Goal: Check status: Check status

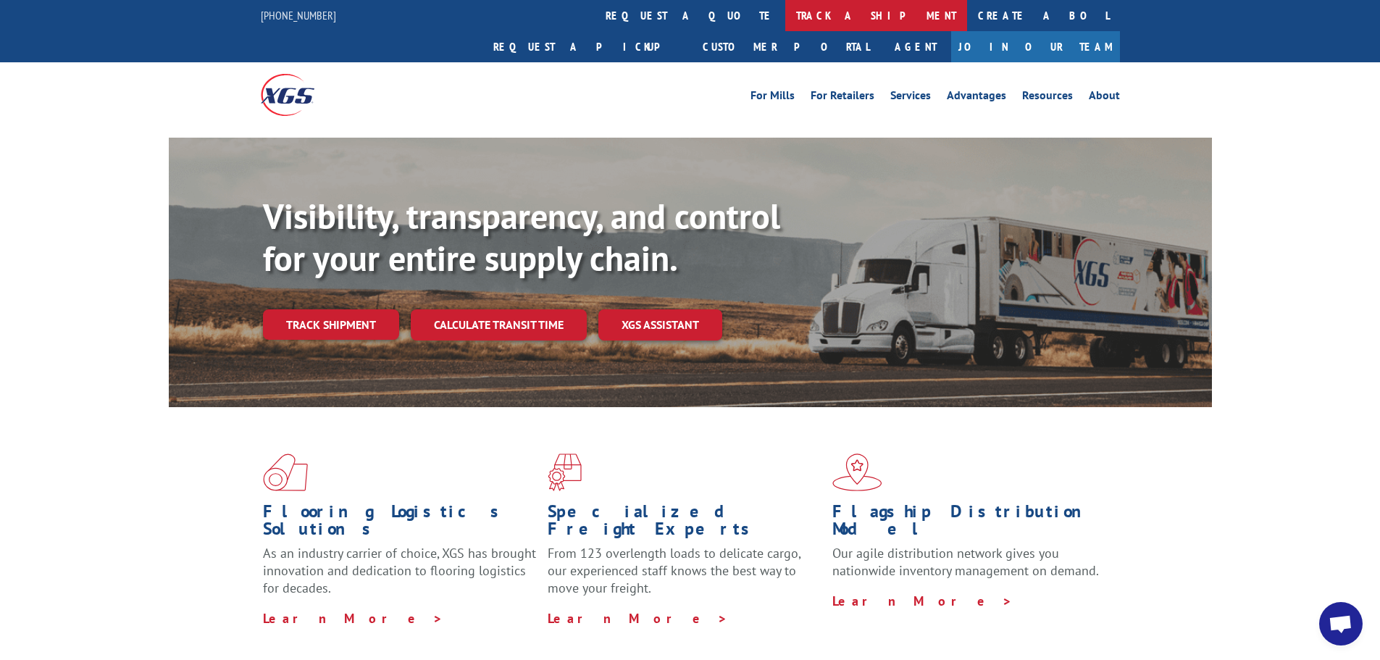
click at [785, 14] on link "track a shipment" at bounding box center [876, 15] width 182 height 31
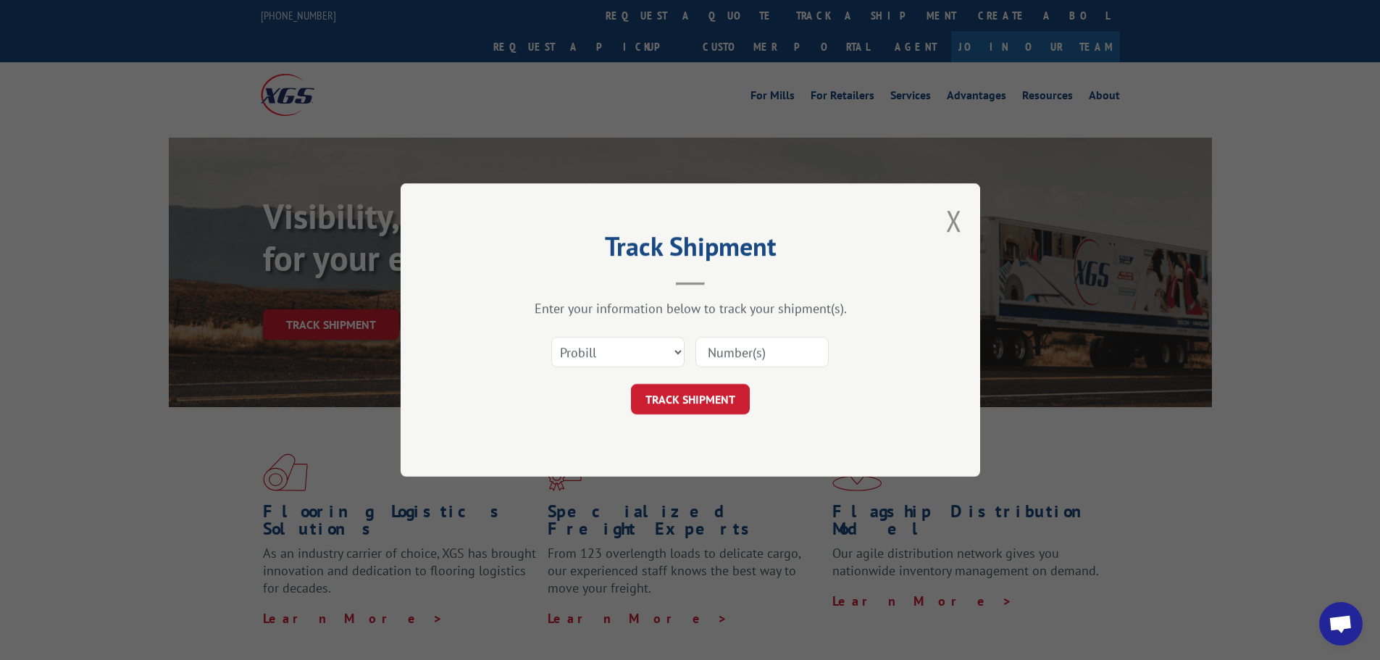
click at [715, 354] on input at bounding box center [761, 352] width 133 height 30
type input "17009344"
click at [682, 396] on button "TRACK SHIPMENT" at bounding box center [690, 399] width 119 height 30
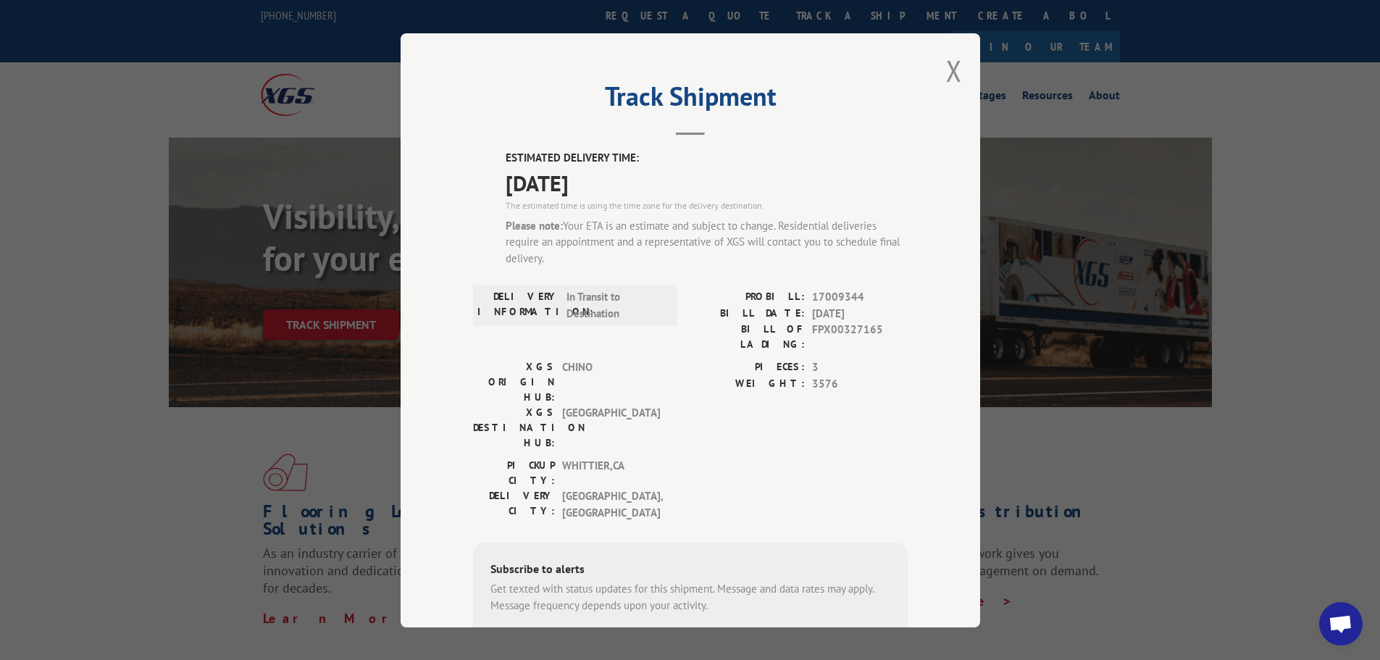
click at [531, 634] on input "+1 (___) ___-____" at bounding box center [565, 649] width 138 height 30
type input "+1 (323) 816-3381"
click at [675, 634] on button "SUBSCRIBE" at bounding box center [687, 649] width 84 height 30
click at [946, 72] on button "Close modal" at bounding box center [954, 70] width 16 height 38
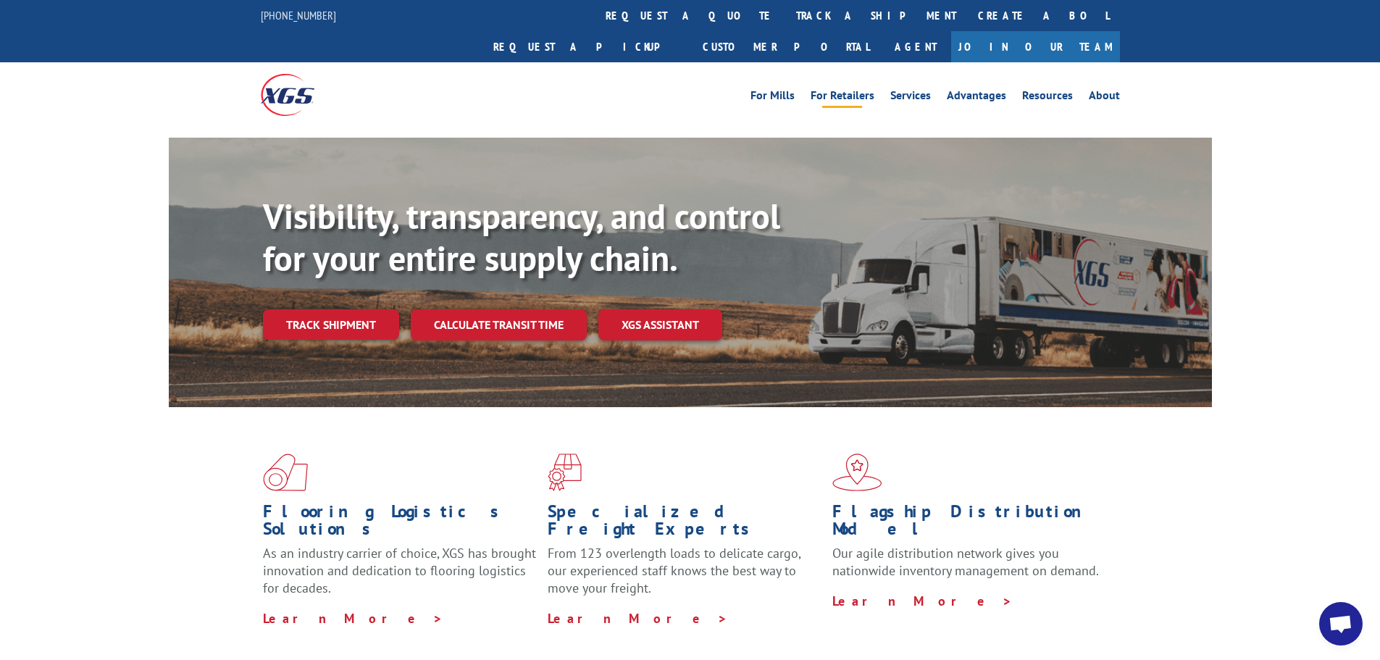
click at [854, 90] on link "For Retailers" at bounding box center [843, 98] width 64 height 16
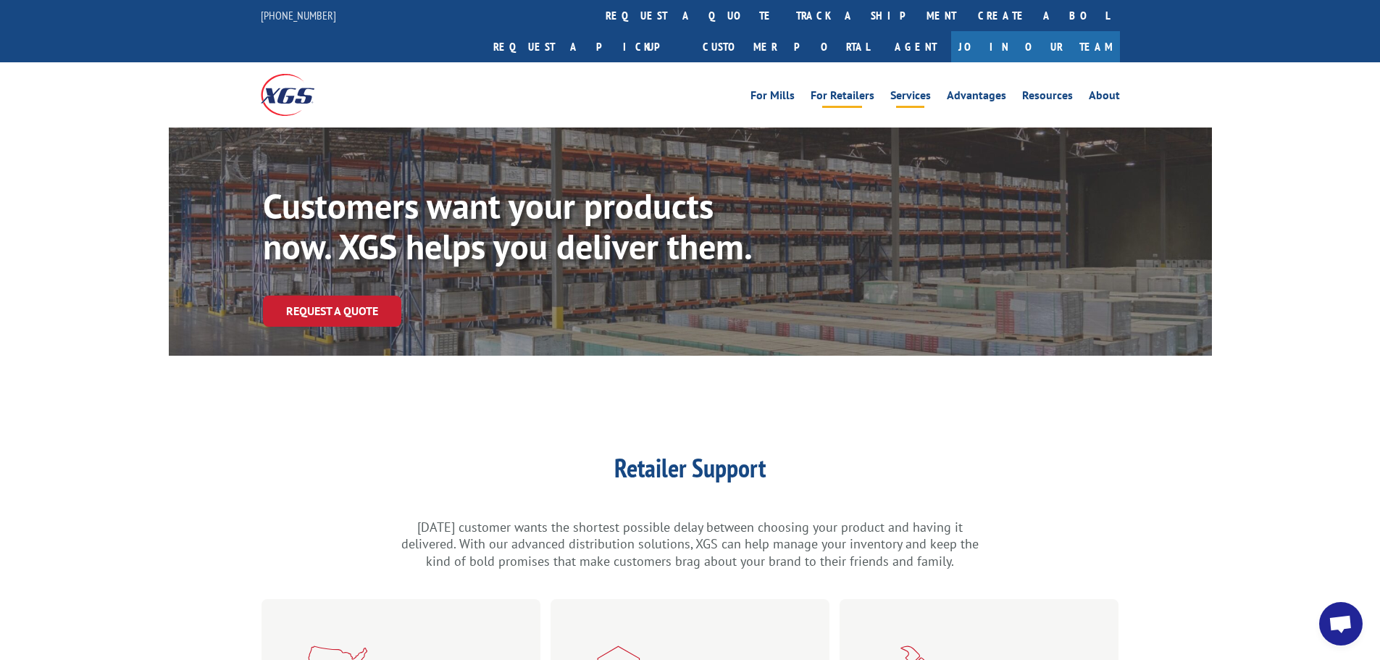
click at [914, 90] on link "Services" at bounding box center [910, 98] width 41 height 16
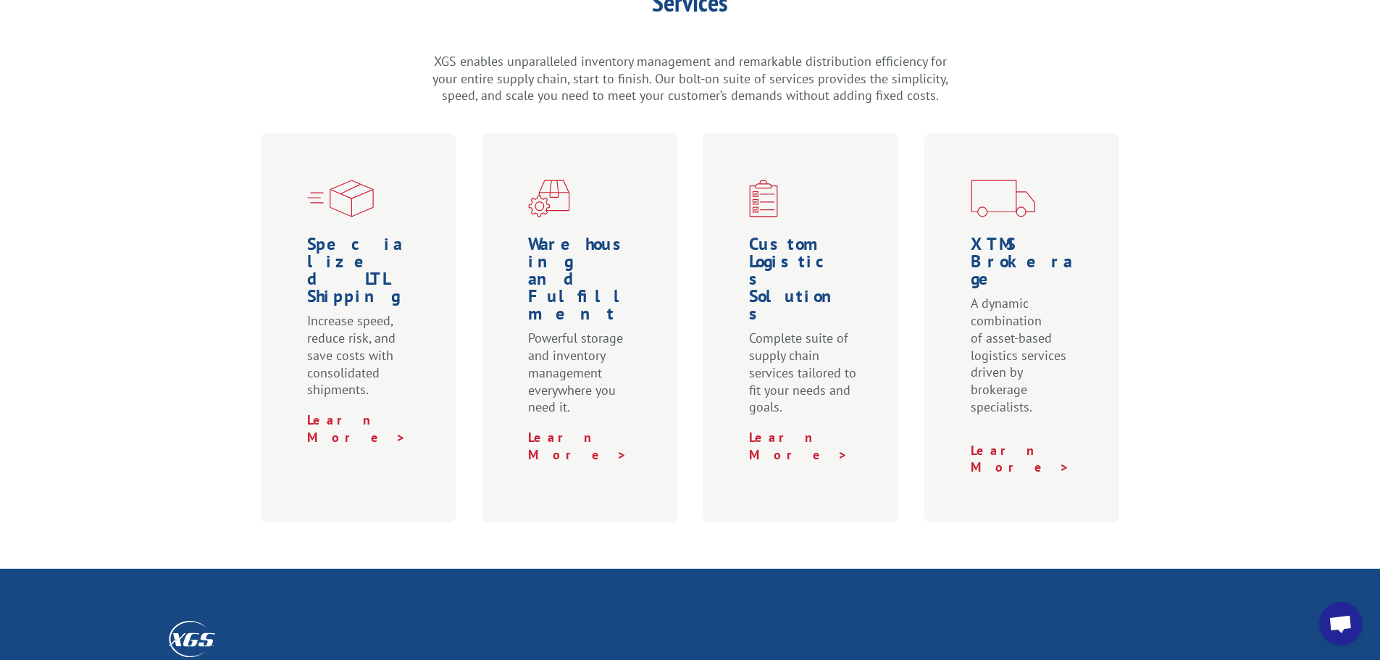
scroll to position [410, 0]
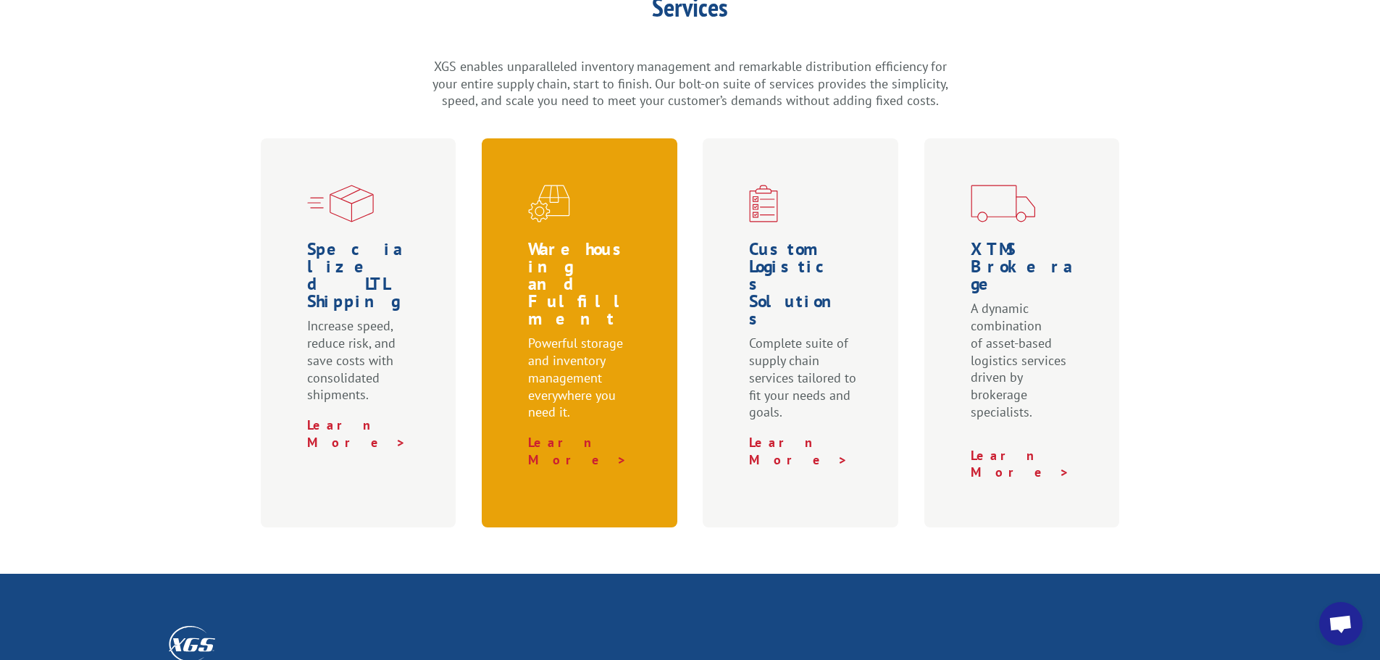
click at [575, 251] on h1 "Warehousing and Fulfillment" at bounding box center [582, 288] width 109 height 94
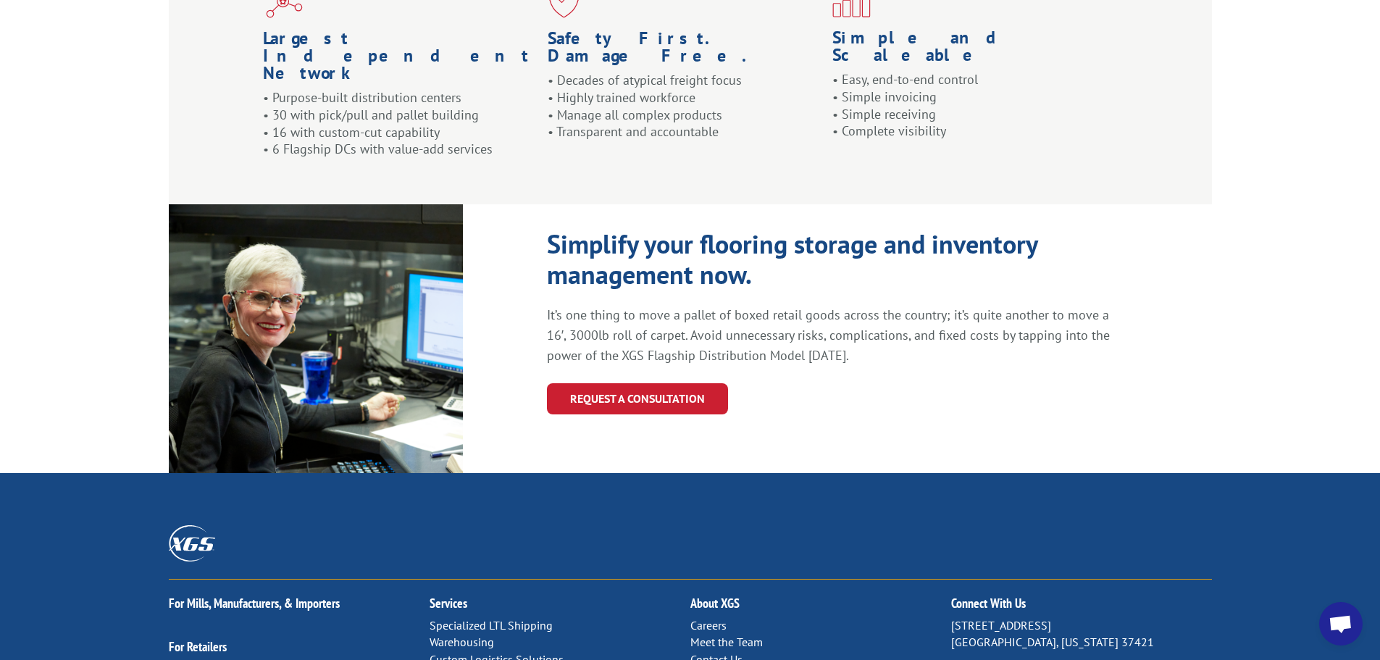
scroll to position [1457, 0]
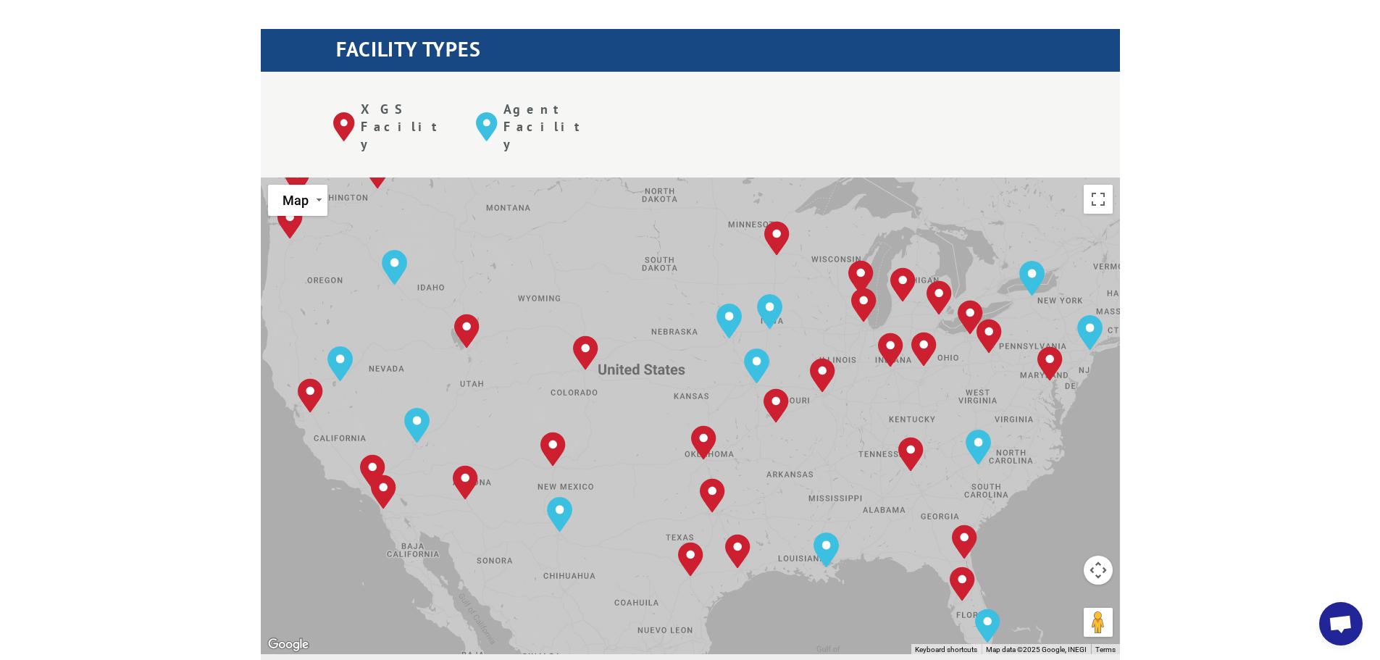
scroll to position [572, 0]
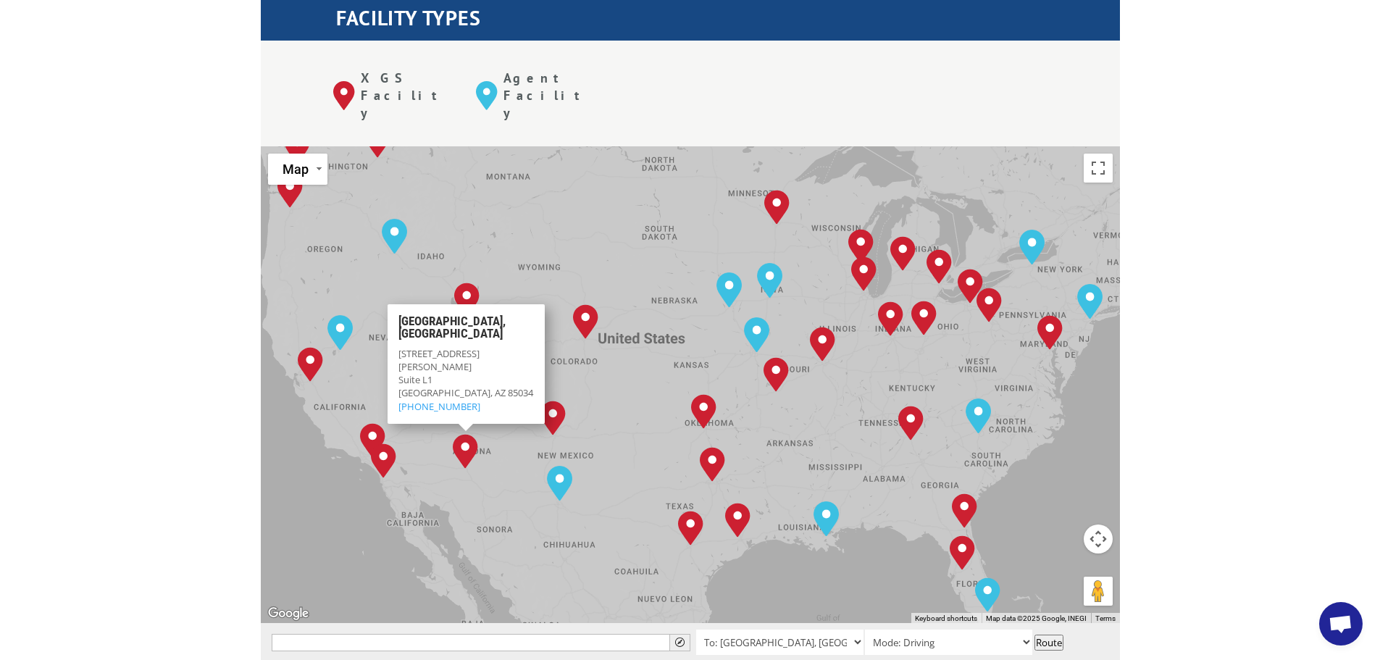
click at [511, 497] on div "[GEOGRAPHIC_DATA], [GEOGRAPHIC_DATA] [GEOGRAPHIC_DATA], [GEOGRAPHIC_DATA] [GEOG…" at bounding box center [690, 384] width 859 height 477
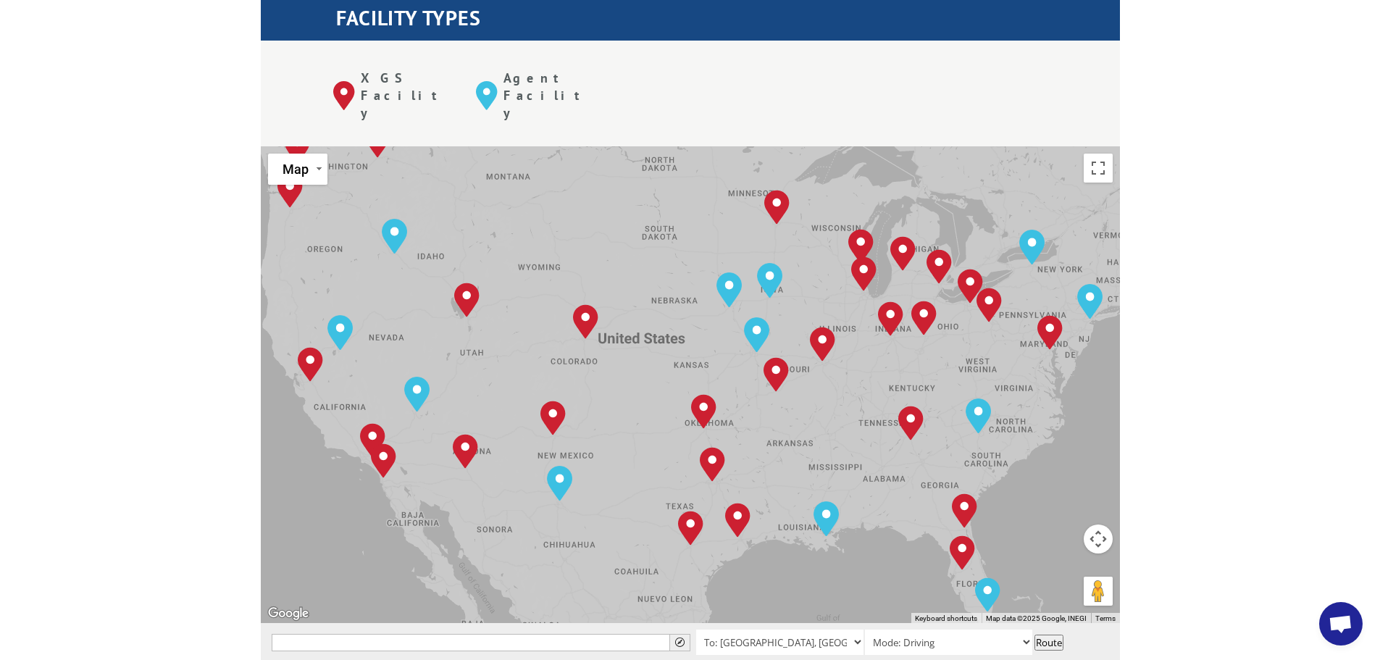
click at [511, 497] on div "[GEOGRAPHIC_DATA], [GEOGRAPHIC_DATA] [GEOGRAPHIC_DATA], [GEOGRAPHIC_DATA] [GEOG…" at bounding box center [690, 384] width 859 height 477
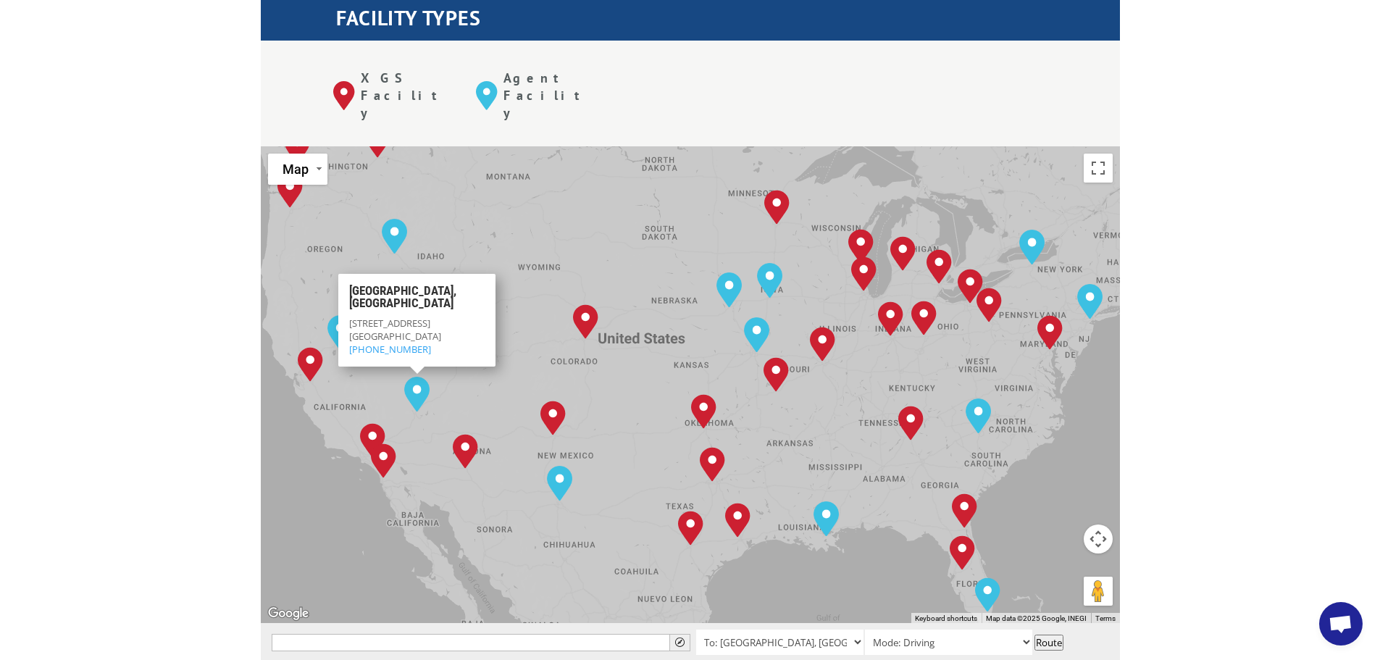
click at [430, 371] on img "Las Vegas, NV" at bounding box center [416, 394] width 37 height 46
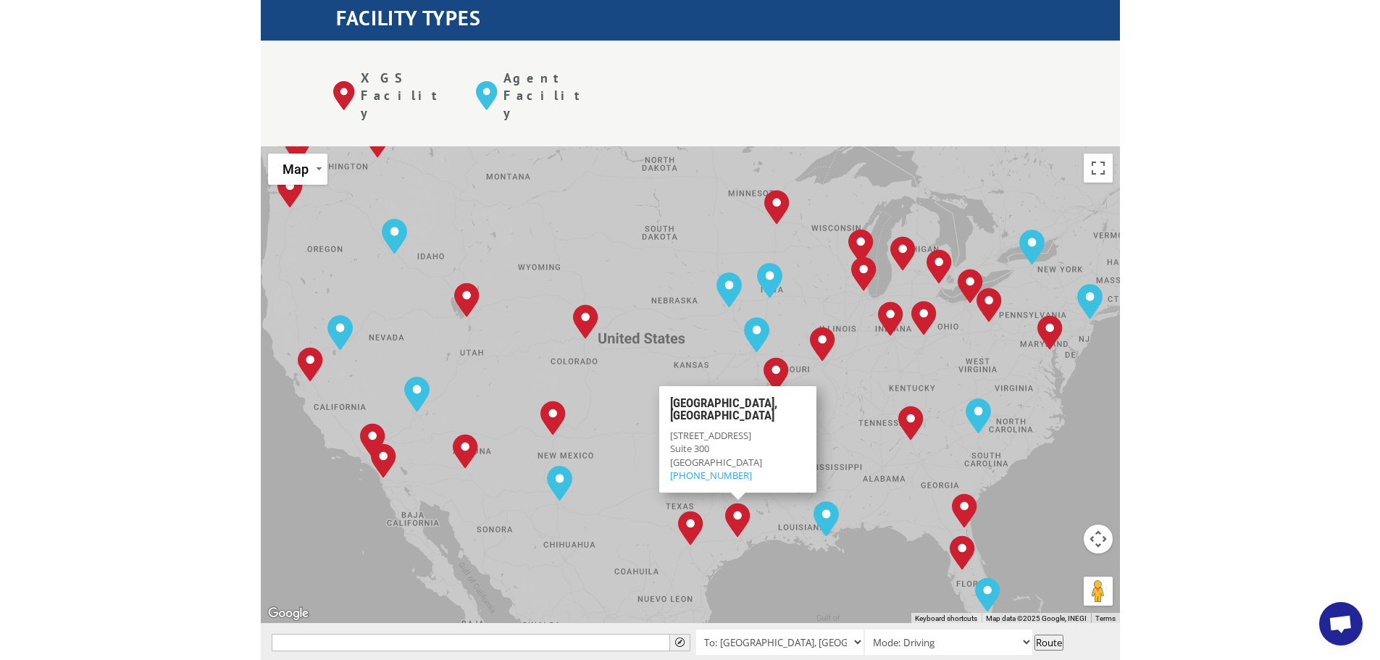
click at [650, 396] on div "[GEOGRAPHIC_DATA], [GEOGRAPHIC_DATA] [GEOGRAPHIC_DATA], [GEOGRAPHIC_DATA] [GEOG…" at bounding box center [690, 384] width 859 height 477
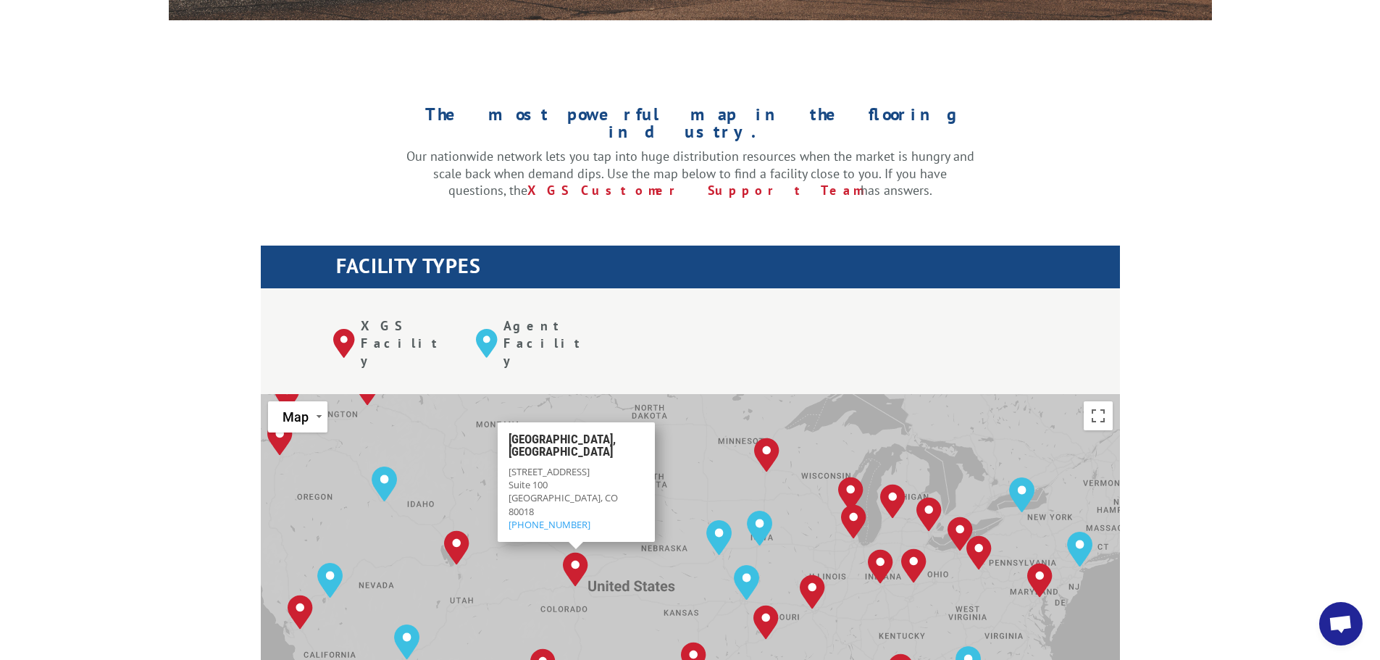
scroll to position [0, 0]
